Goal: Obtain resource: Download file/media

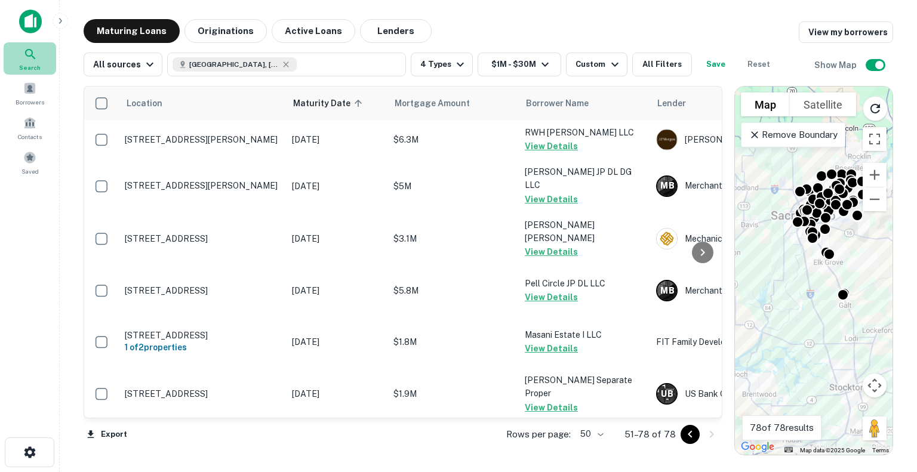
click at [24, 60] on icon at bounding box center [30, 54] width 14 height 14
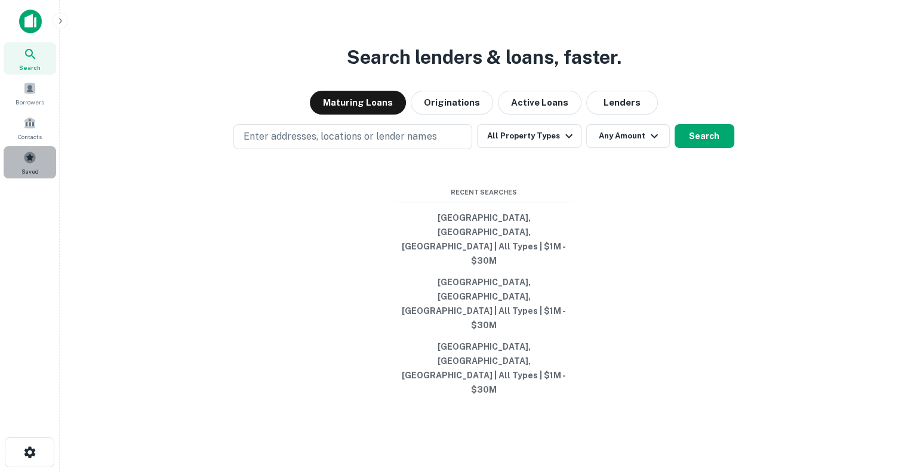
click at [29, 167] on span "Saved" at bounding box center [29, 172] width 17 height 10
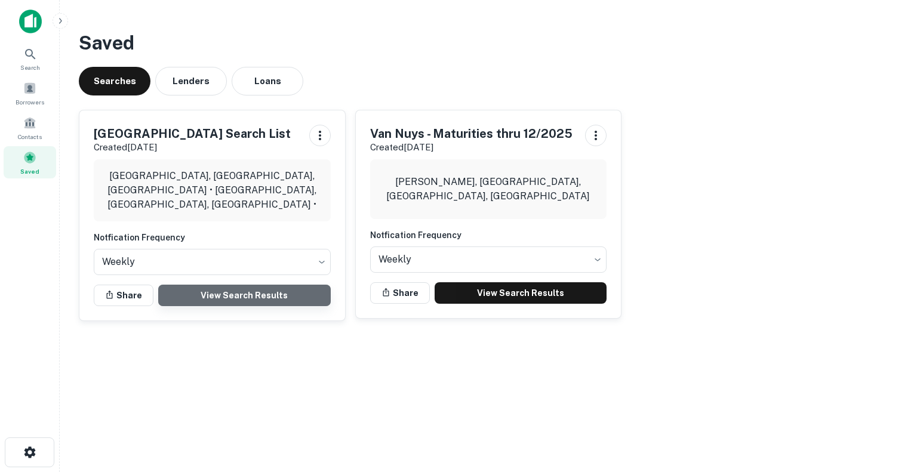
click at [235, 287] on link "View Search Results" at bounding box center [244, 295] width 173 height 21
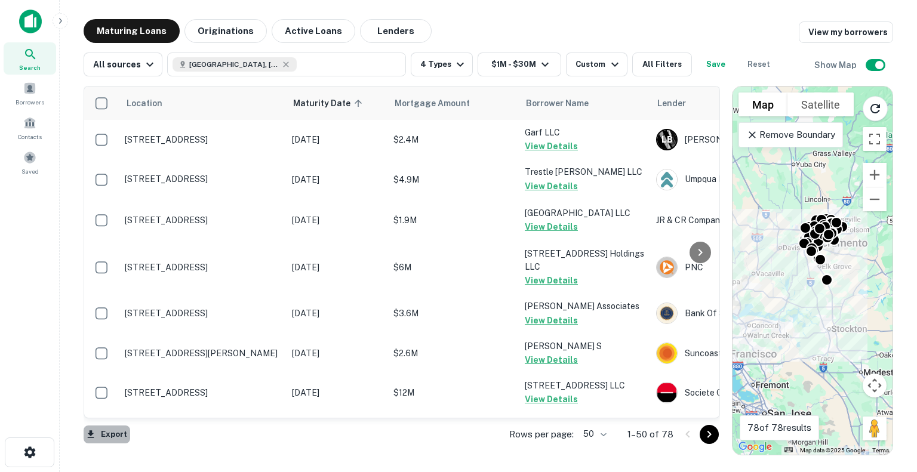
click at [108, 438] on button "Export" at bounding box center [107, 435] width 47 height 18
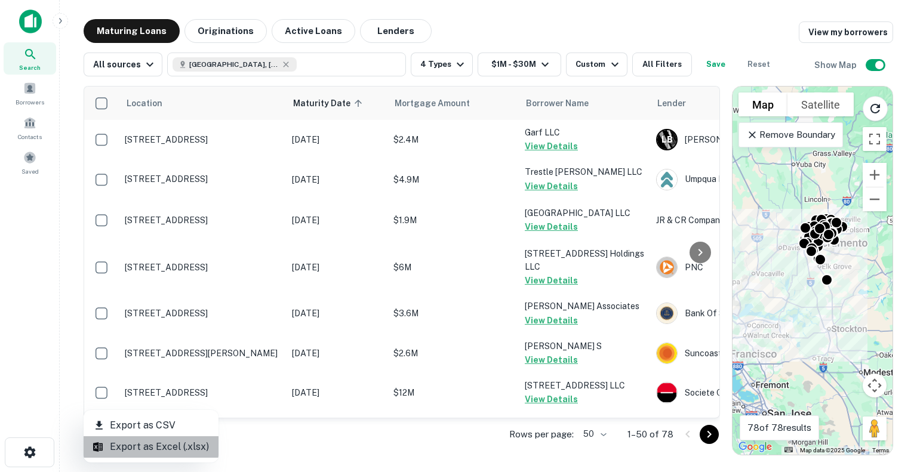
click at [168, 445] on li "Export as Excel (.xlsx)" at bounding box center [151, 447] width 135 height 21
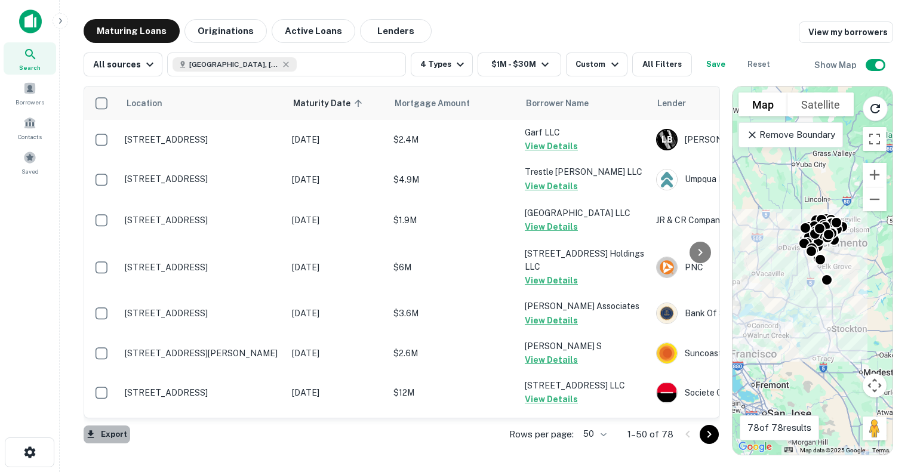
click at [107, 434] on button "Export" at bounding box center [107, 435] width 47 height 18
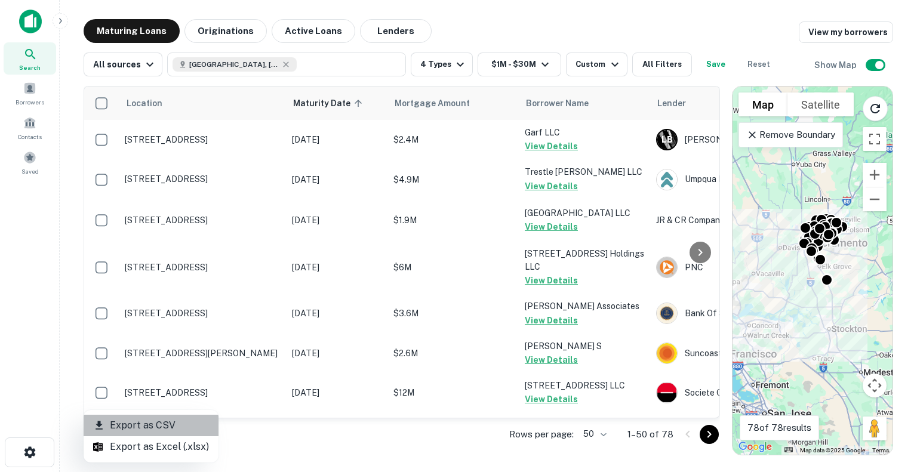
click at [153, 427] on li "Export as CSV" at bounding box center [151, 425] width 135 height 21
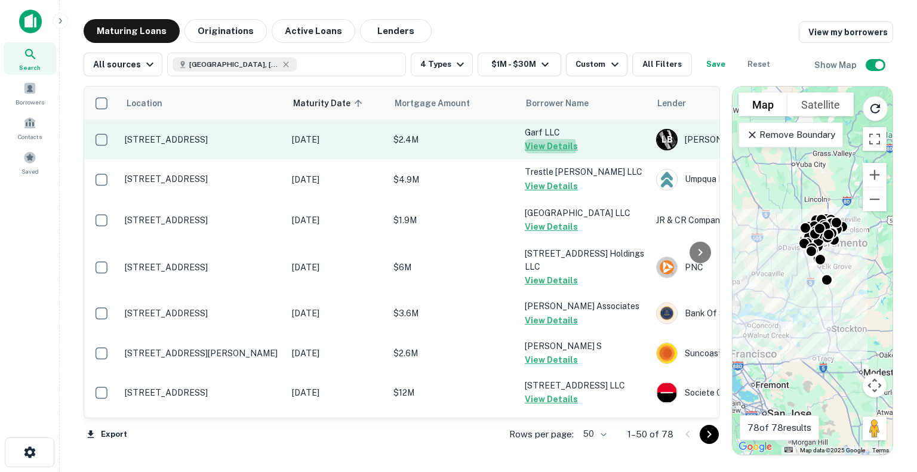
click at [546, 146] on button "View Details" at bounding box center [551, 146] width 53 height 14
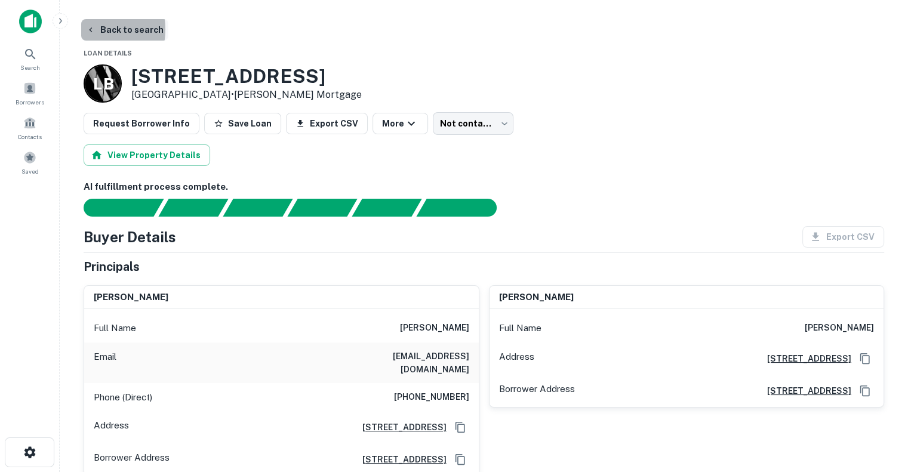
click at [87, 29] on icon "button" at bounding box center [91, 30] width 10 height 10
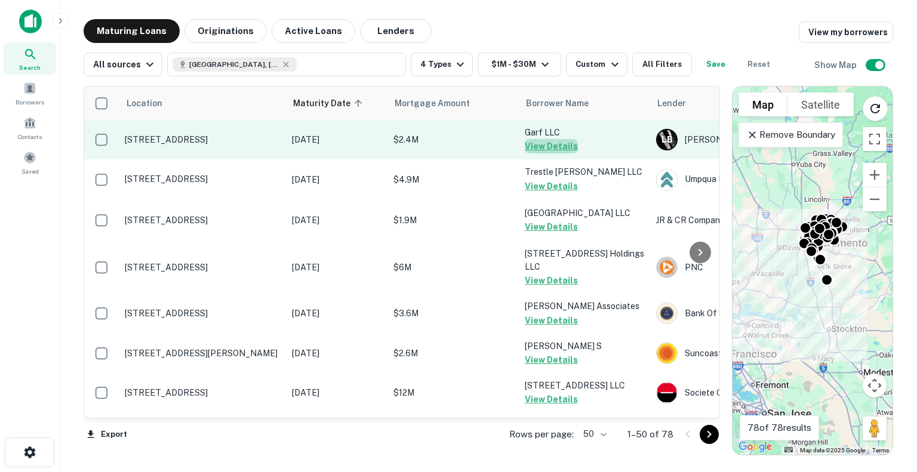
click at [557, 146] on button "View Details" at bounding box center [551, 146] width 53 height 14
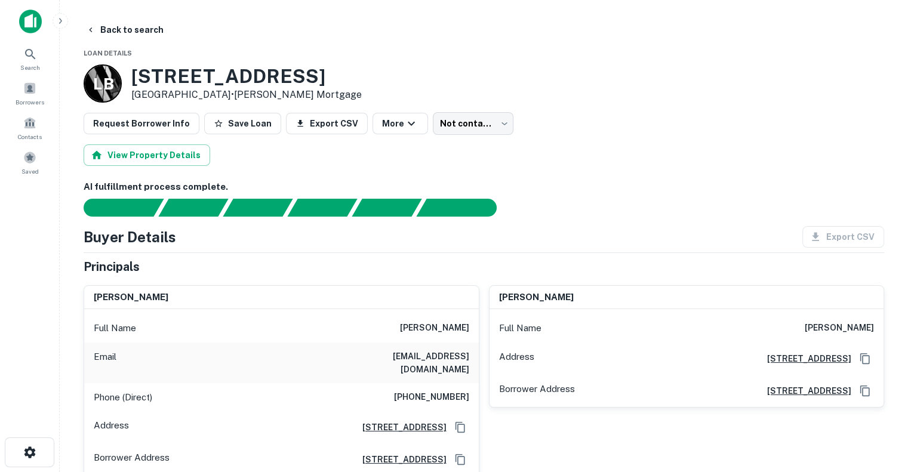
click at [836, 228] on div "Export CSV" at bounding box center [838, 236] width 91 height 21
click at [299, 125] on button "Export CSV" at bounding box center [327, 123] width 82 height 21
click at [33, 17] on img at bounding box center [30, 22] width 23 height 24
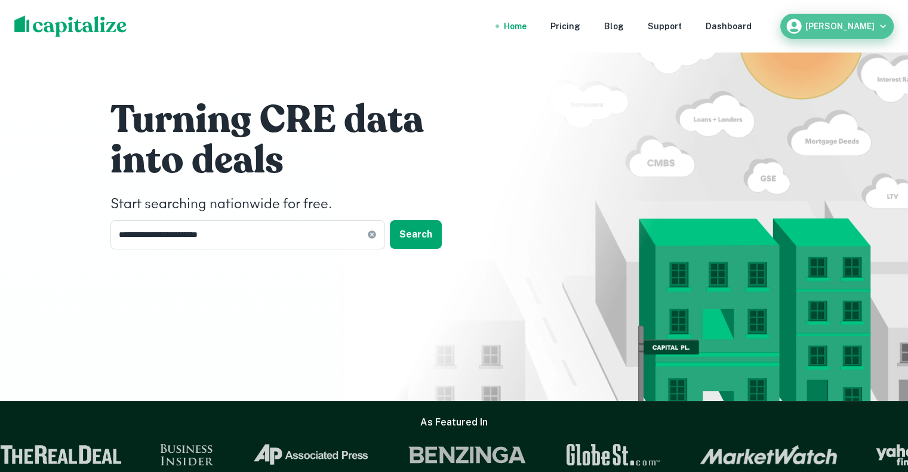
click at [880, 20] on icon "button" at bounding box center [883, 26] width 12 height 12
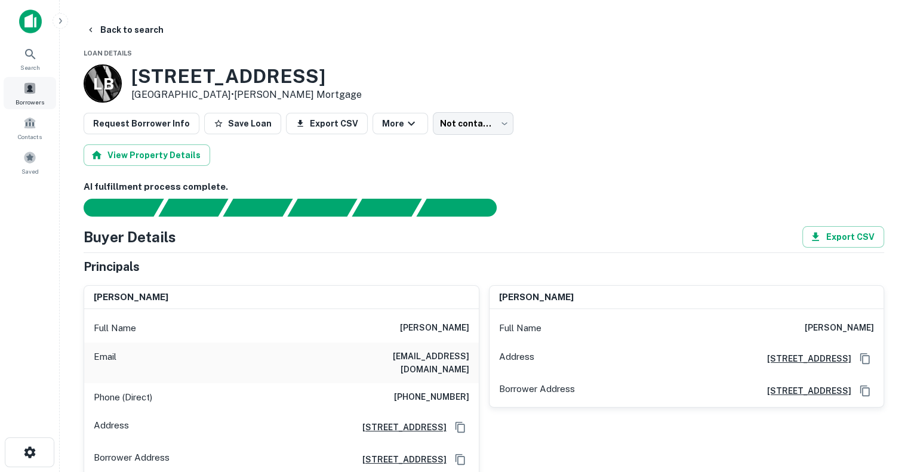
click at [29, 90] on span at bounding box center [29, 88] width 13 height 13
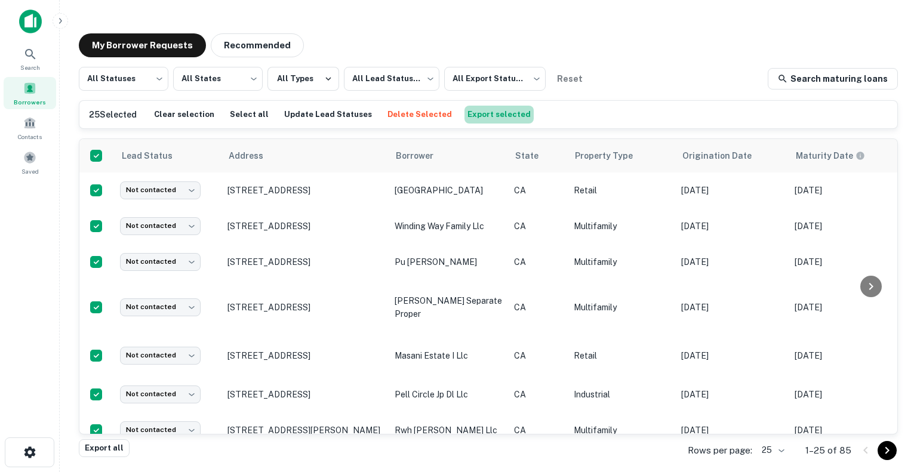
click at [492, 112] on button "Export selected" at bounding box center [499, 115] width 69 height 18
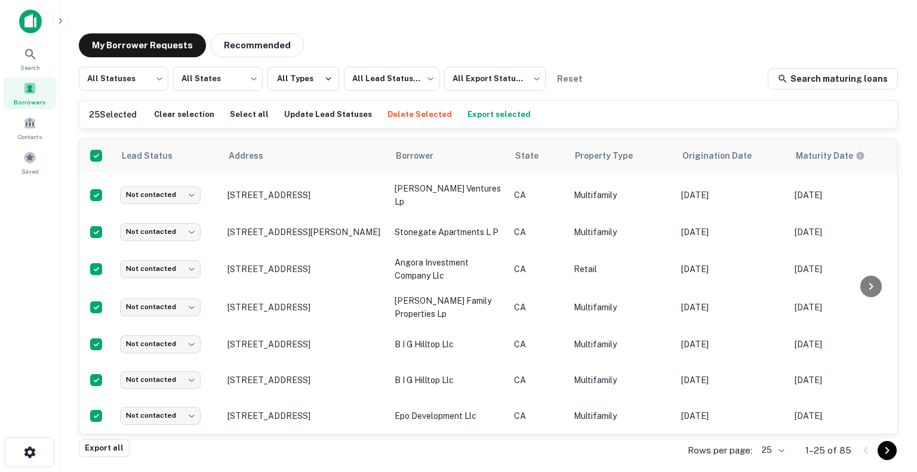
scroll to position [681, 0]
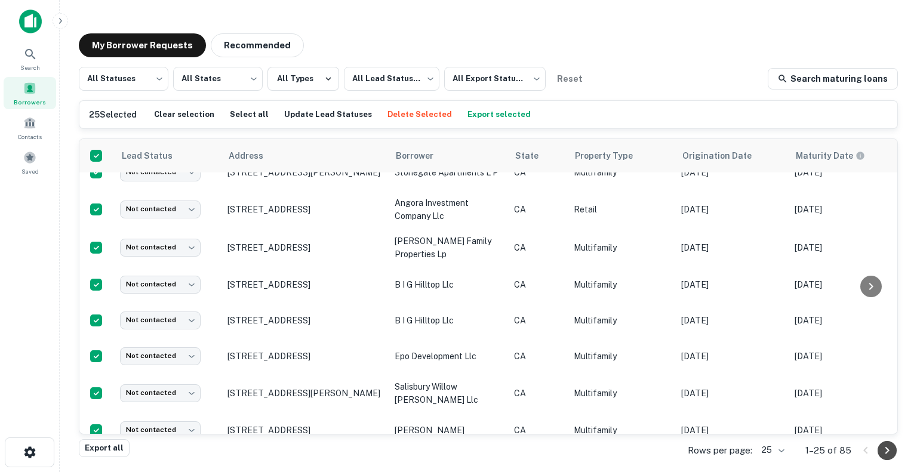
click at [884, 451] on icon "Go to next page" at bounding box center [887, 451] width 14 height 14
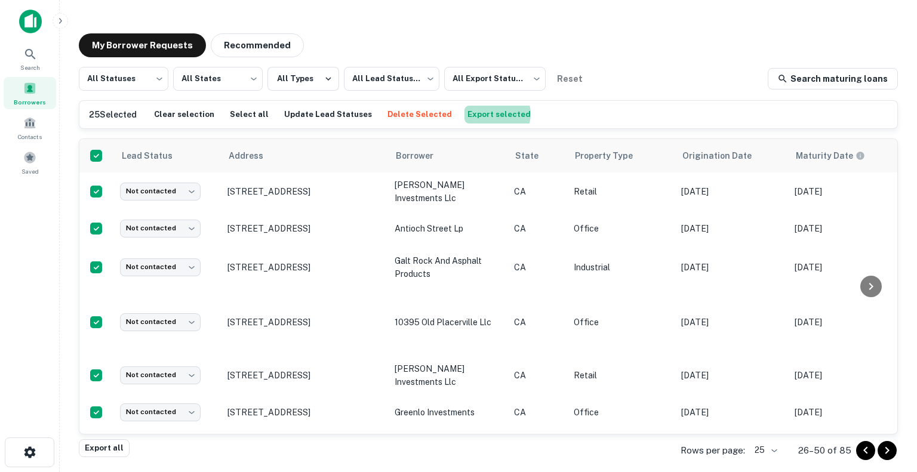
click at [474, 114] on button "Export selected" at bounding box center [499, 115] width 69 height 18
click at [767, 450] on body "Search Borrowers Contacts Saved My Borrower Requests Recommended All Statuses *…" at bounding box center [458, 236] width 917 height 472
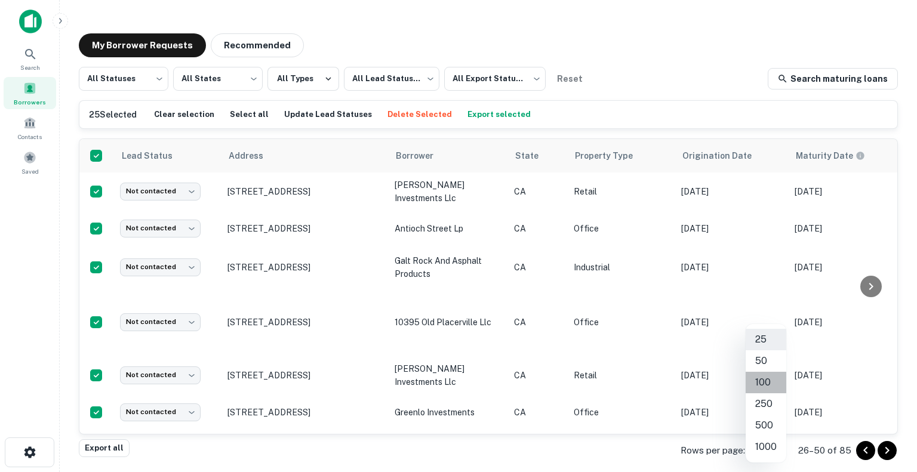
click at [762, 379] on li "100" at bounding box center [766, 382] width 41 height 21
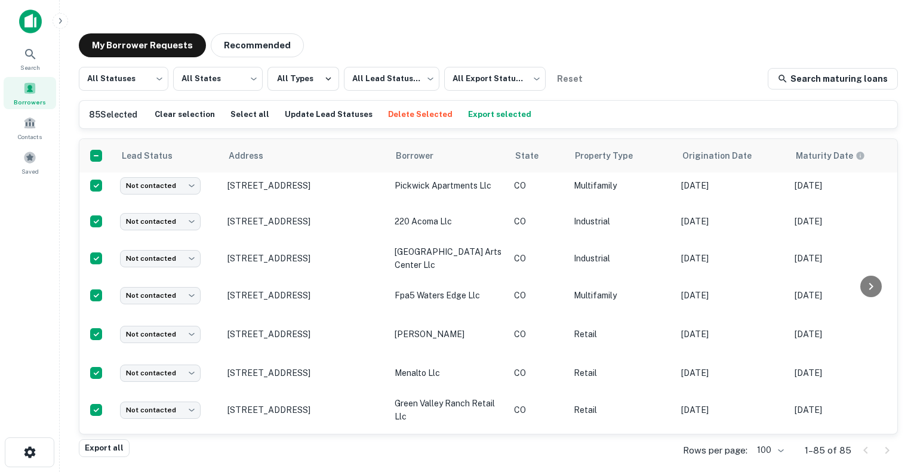
scroll to position [3112, 0]
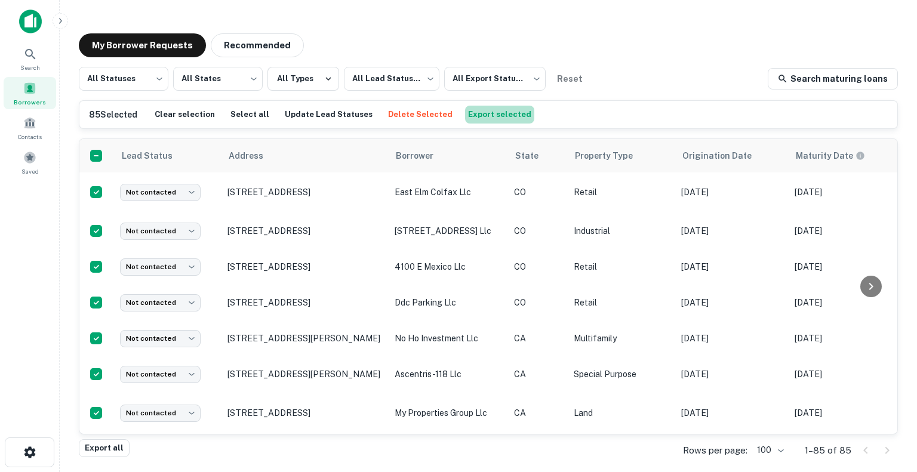
click at [481, 118] on button "Export selected" at bounding box center [499, 115] width 69 height 18
click at [234, 79] on body "Search Borrowers Contacts Saved My Borrower Requests Recommended All Statuses *…" at bounding box center [458, 236] width 917 height 472
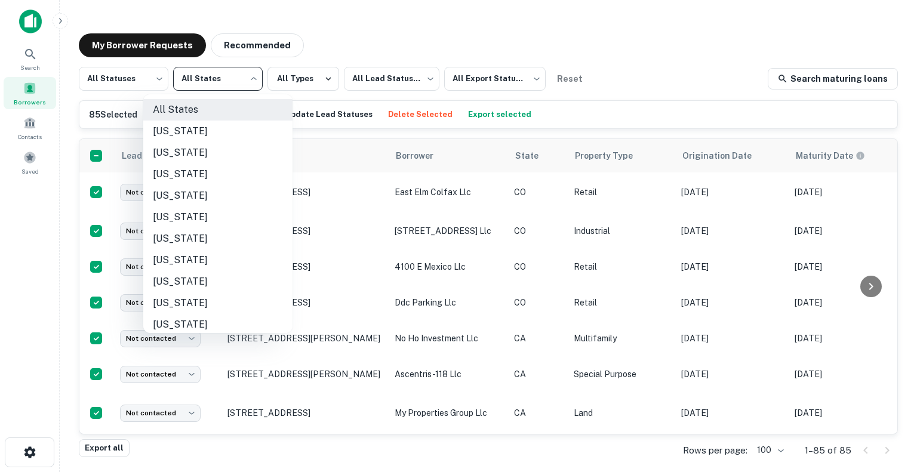
click at [188, 214] on li "California" at bounding box center [217, 217] width 149 height 21
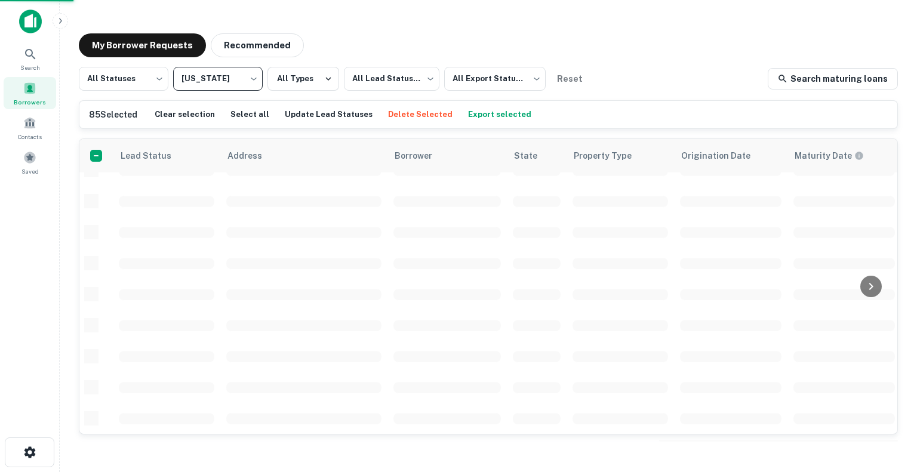
type input "**"
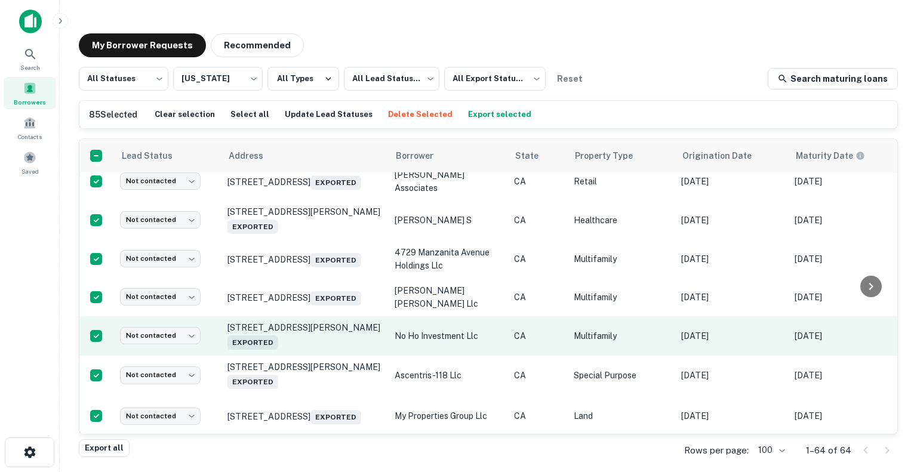
scroll to position [2327, 0]
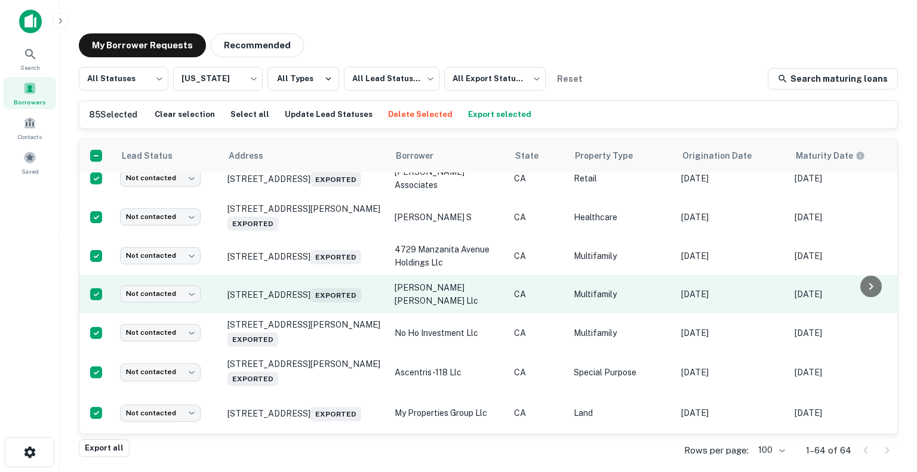
click at [426, 275] on td "cox harbaugh llc" at bounding box center [448, 294] width 119 height 38
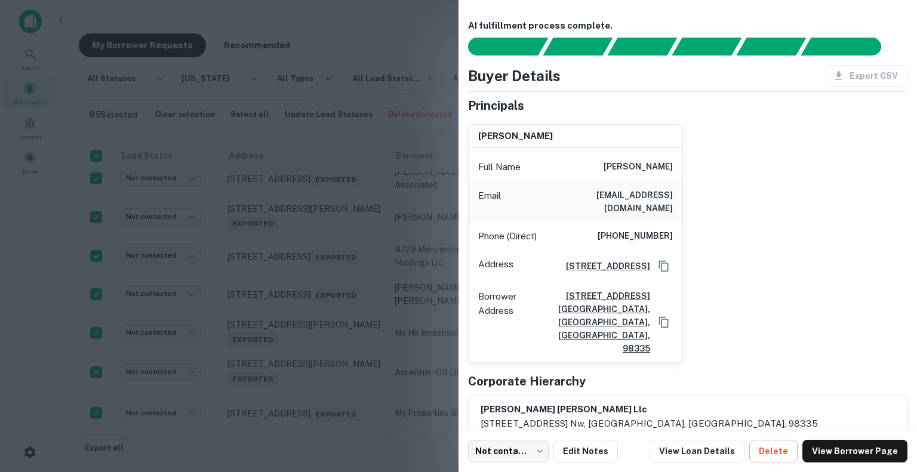
click at [426, 47] on div at bounding box center [458, 236] width 917 height 472
